Goal: Task Accomplishment & Management: Manage account settings

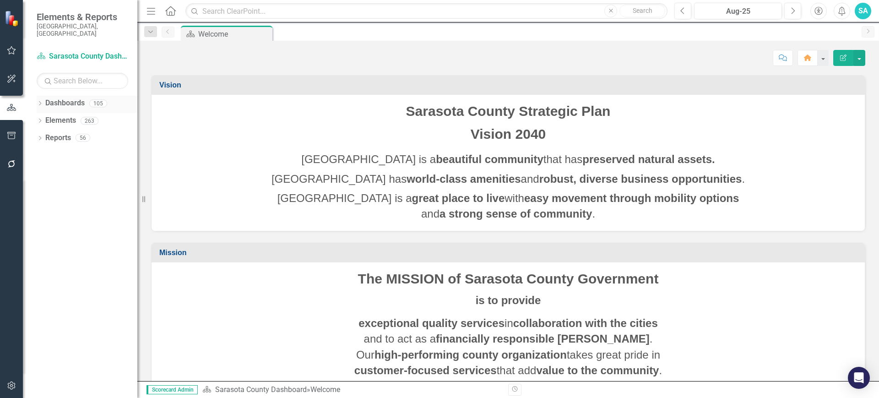
click at [40, 102] on icon "Dropdown" at bounding box center [40, 104] width 6 height 5
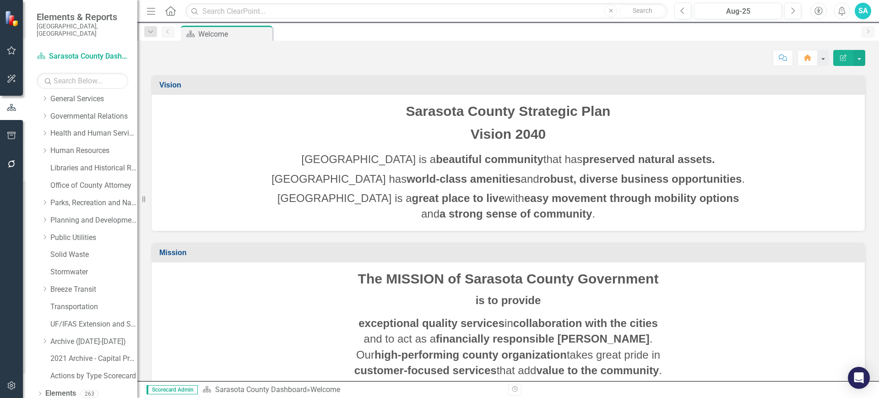
scroll to position [193, 0]
click at [60, 289] on div "Transportation" at bounding box center [93, 291] width 87 height 15
click at [62, 287] on link "Transportation" at bounding box center [93, 292] width 87 height 11
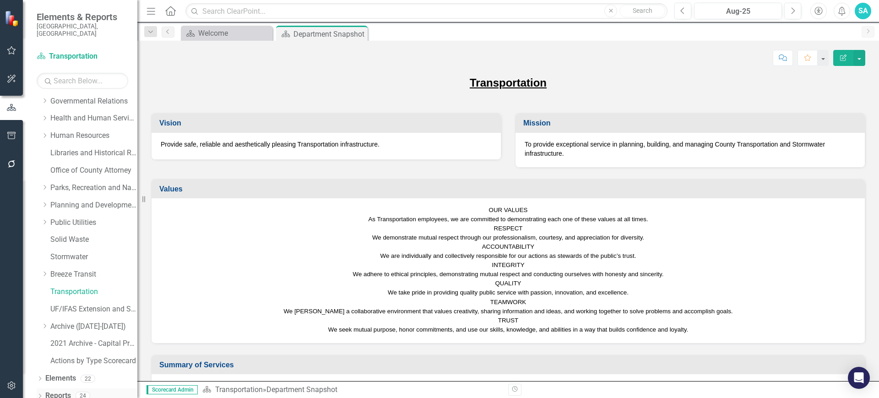
click at [39, 394] on icon "Dropdown" at bounding box center [40, 396] width 6 height 5
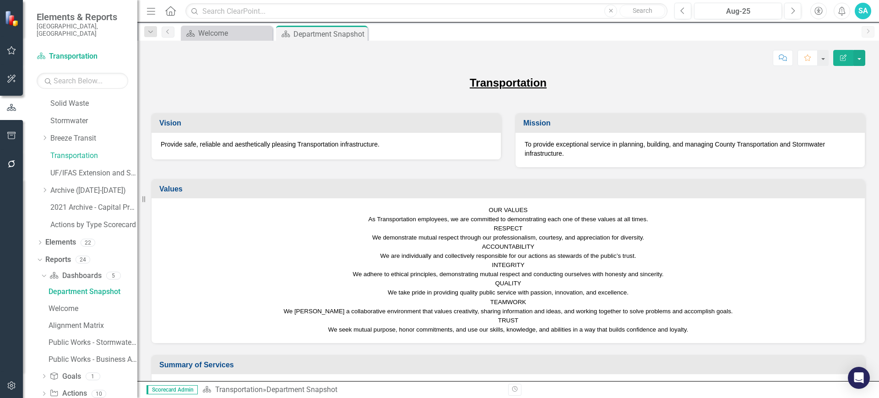
scroll to position [358, 0]
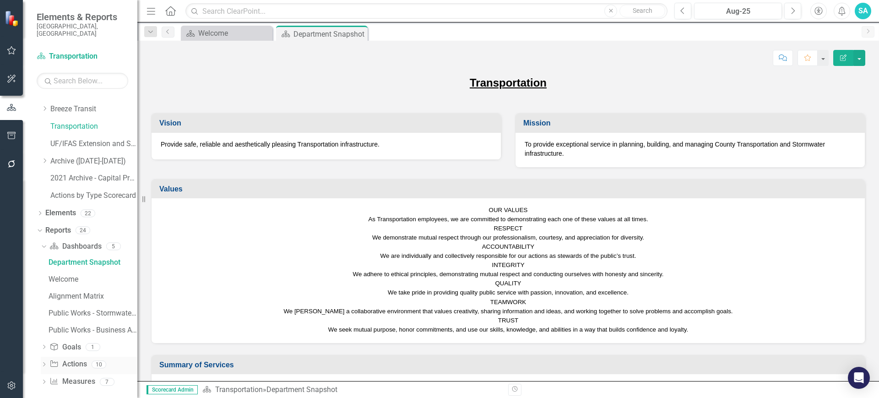
click at [44, 363] on icon "Dropdown" at bounding box center [44, 365] width 6 height 5
click at [93, 311] on link "2025 Department Actions - Monthly Updates ([PERSON_NAME])" at bounding box center [91, 313] width 91 height 15
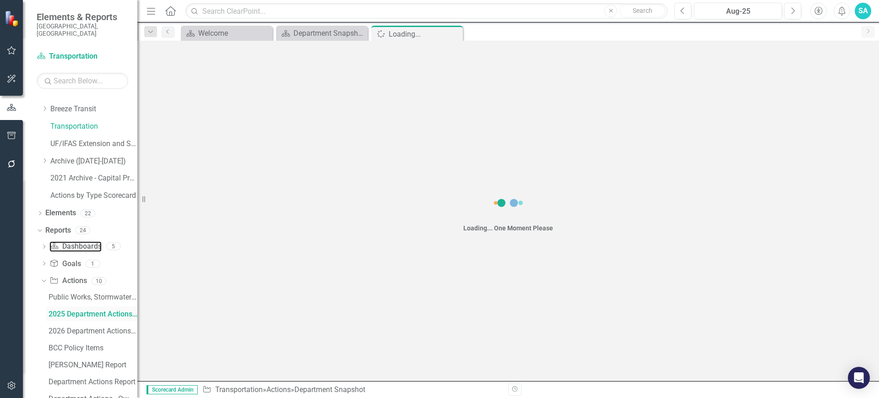
scroll to position [274, 0]
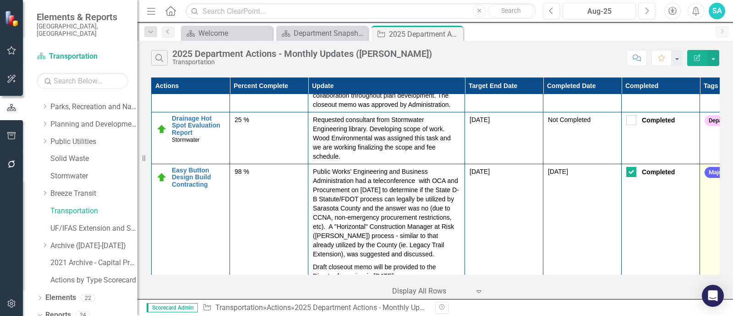
scroll to position [861, 0]
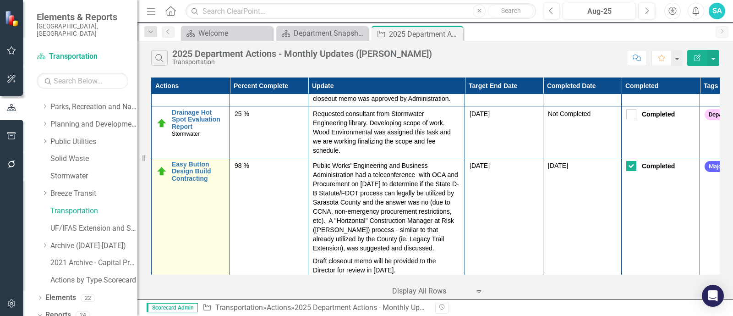
click at [161, 166] on img at bounding box center [161, 171] width 11 height 11
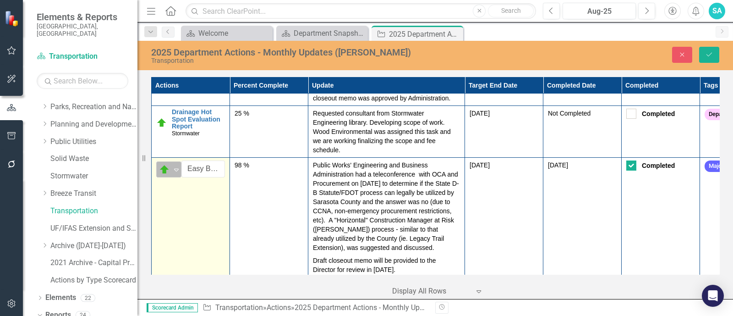
click at [171, 163] on div "On Target" at bounding box center [165, 169] width 14 height 13
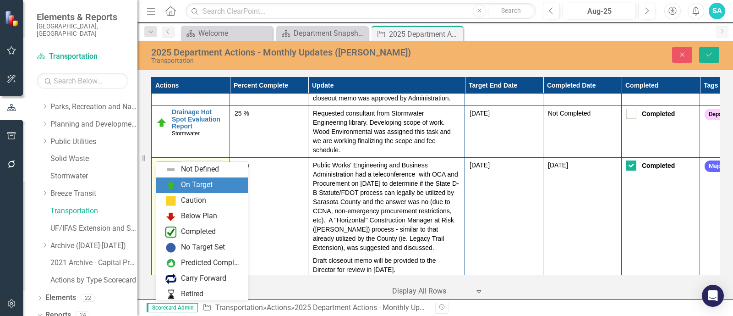
scroll to position [16, 0]
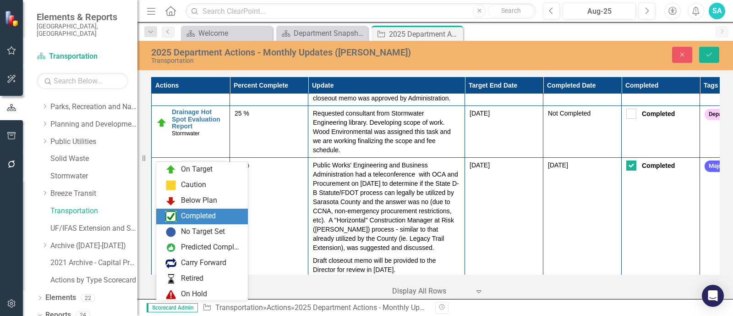
click at [178, 221] on div "Completed" at bounding box center [203, 216] width 77 height 11
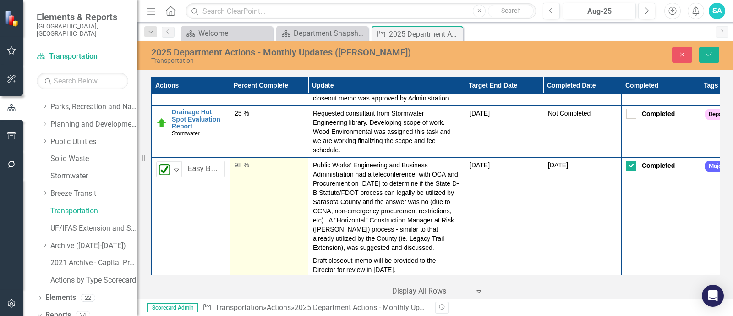
click at [247, 160] on div "98 %" at bounding box center [268, 164] width 69 height 9
click at [247, 160] on input "98" at bounding box center [268, 168] width 69 height 17
click at [295, 160] on input "99" at bounding box center [268, 168] width 69 height 17
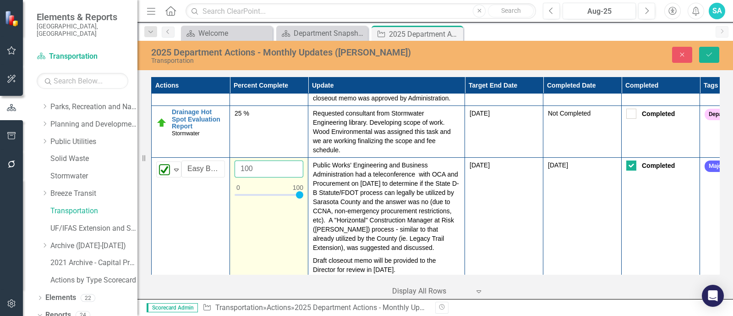
type input "100"
click at [295, 160] on input "100" at bounding box center [268, 168] width 69 height 17
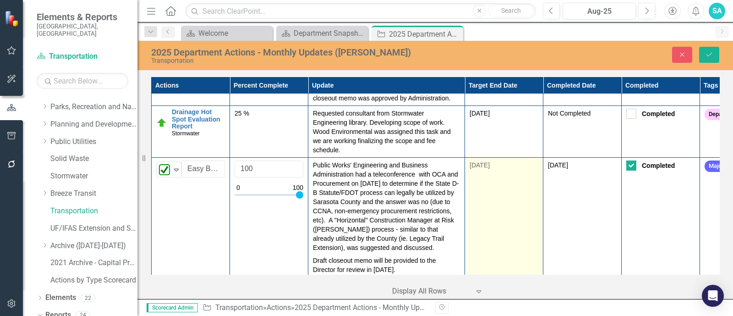
click at [479, 183] on td "[DATE]" at bounding box center [504, 218] width 78 height 120
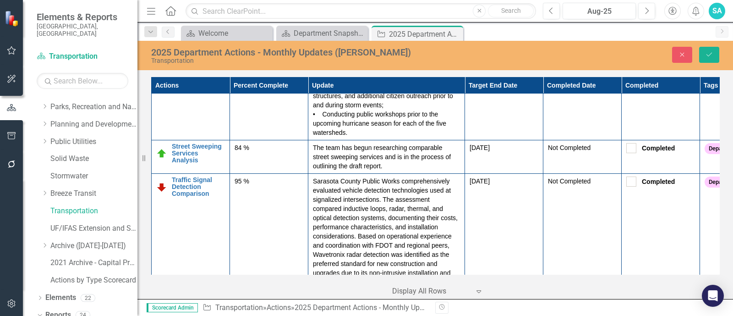
scroll to position [2296, 0]
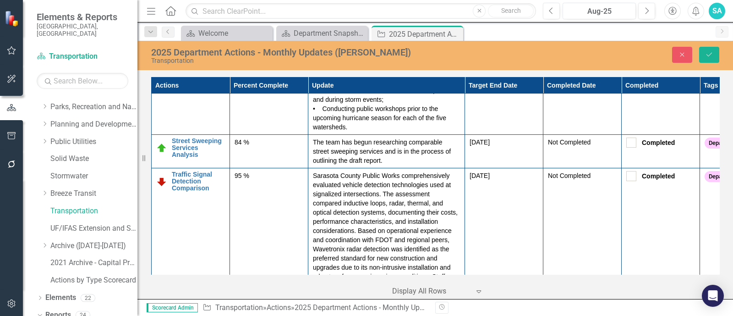
drag, startPoint x: 717, startPoint y: 251, endPoint x: 726, endPoint y: 246, distance: 9.8
click at [726, 246] on div "Actions Percent Complete Update Target End Date Completed Date Completed Tags A…" at bounding box center [434, 187] width 595 height 224
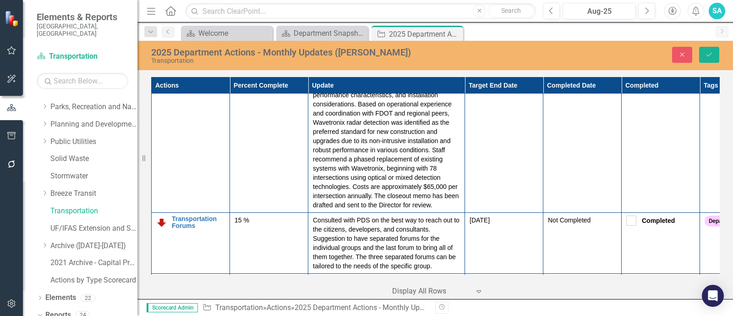
scroll to position [2444, 0]
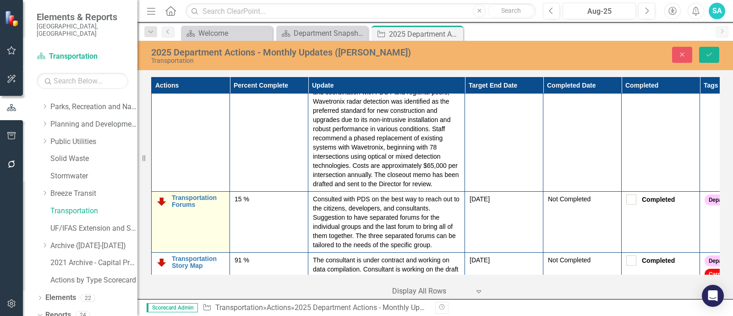
click at [163, 196] on img at bounding box center [161, 201] width 11 height 11
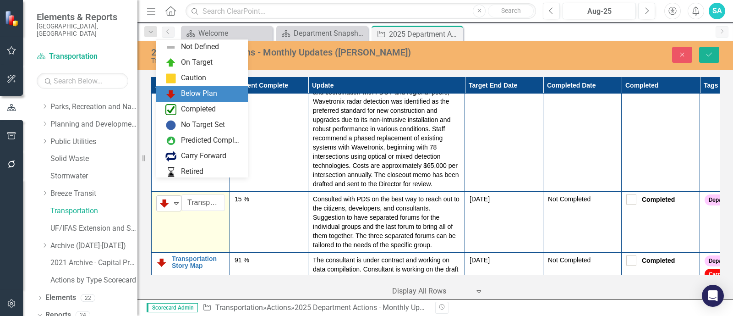
click at [175, 199] on icon "Expand" at bounding box center [176, 202] width 9 height 7
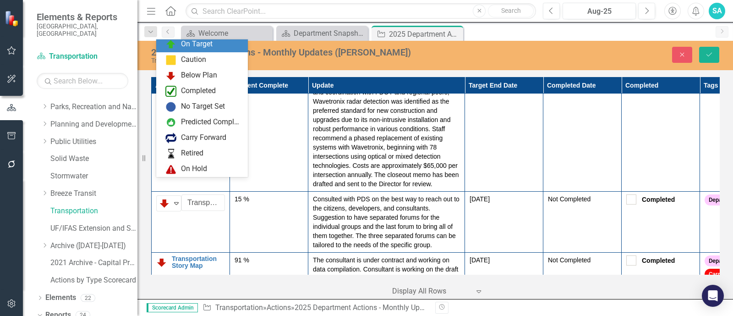
click at [202, 49] on div "On Target" at bounding box center [202, 45] width 92 height 16
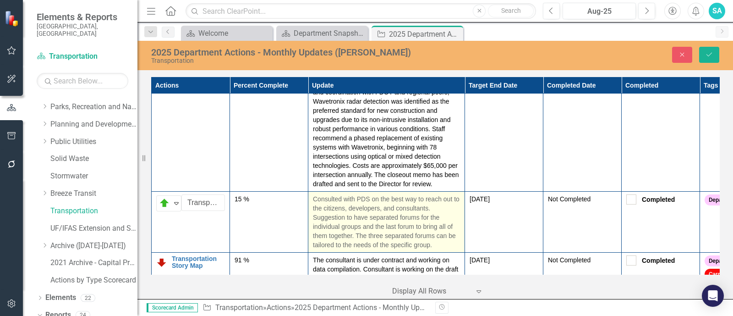
click at [364, 194] on p "Consulted with PDS on the best way to reach out to the citizens, developers, an…" at bounding box center [386, 221] width 147 height 55
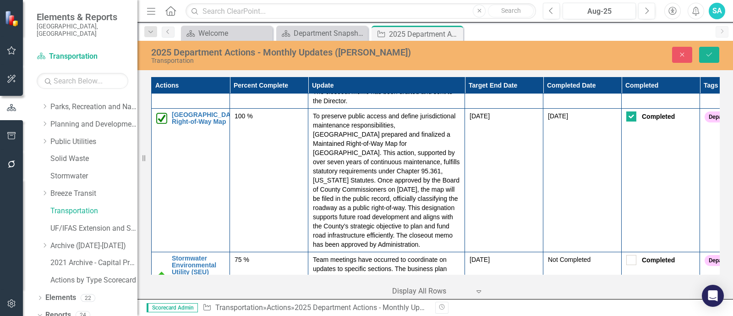
scroll to position [1921, 0]
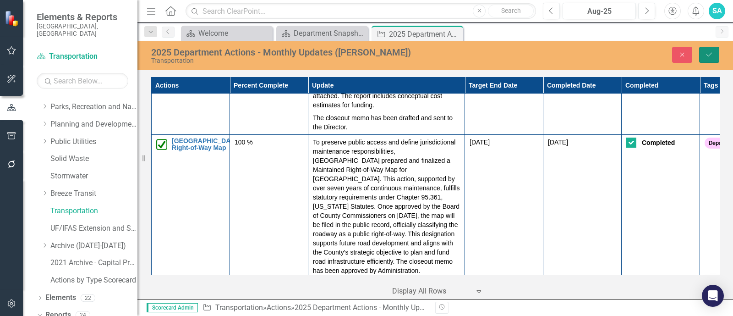
click at [706, 60] on button "Save" at bounding box center [709, 55] width 20 height 16
